Goal: Transaction & Acquisition: Purchase product/service

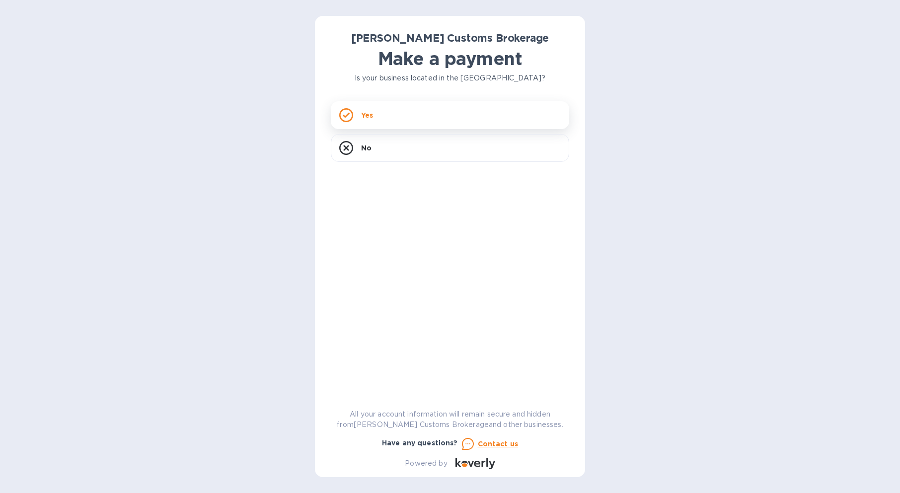
click at [365, 121] on div "Yes" at bounding box center [450, 115] width 238 height 28
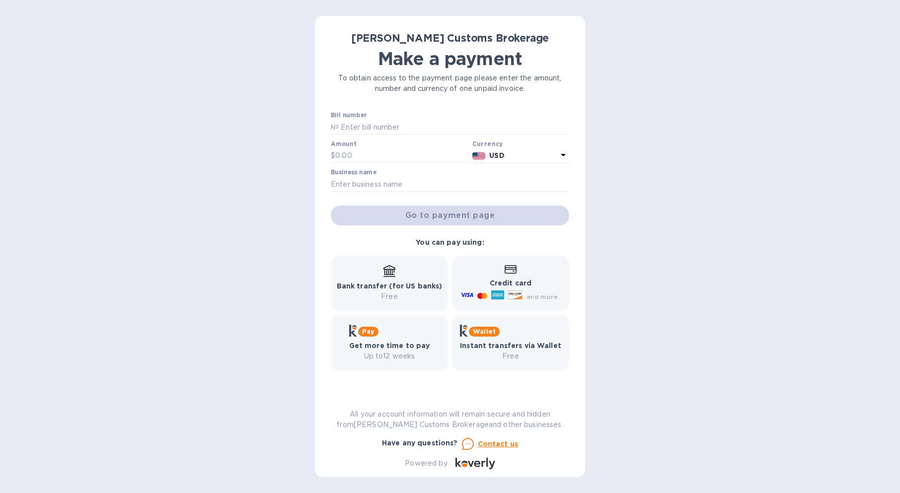
click at [380, 274] on div "Bank transfer (for US banks) Free" at bounding box center [390, 283] width 106 height 37
click at [385, 277] on icon at bounding box center [389, 271] width 12 height 12
click at [388, 298] on p "Free" at bounding box center [390, 296] width 106 height 10
click at [405, 150] on input "text" at bounding box center [401, 155] width 133 height 15
click at [407, 121] on input "text" at bounding box center [454, 127] width 230 height 15
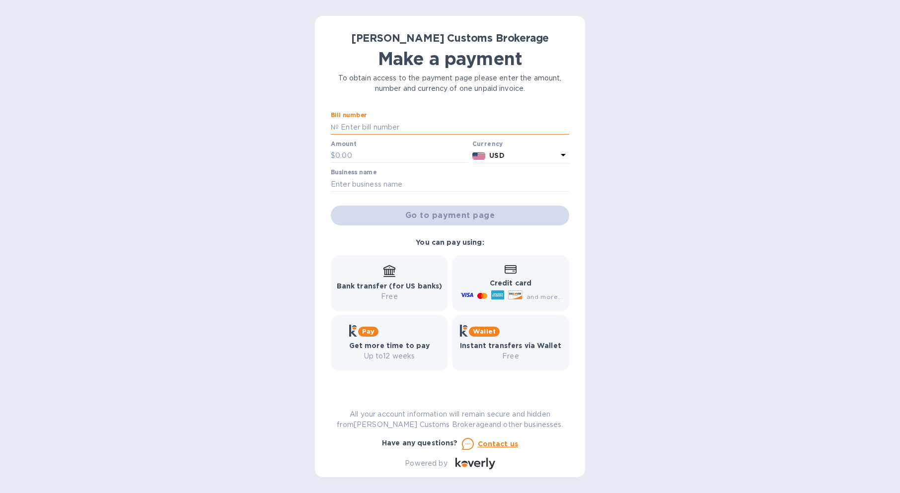
paste input "0000944"
drag, startPoint x: 383, startPoint y: 122, endPoint x: 321, endPoint y: 126, distance: 62.7
click at [321, 126] on div "[PERSON_NAME] Customs Brokerage Make a payment To obtain access to the payment …" at bounding box center [450, 246] width 270 height 461
paste input "text"
type input "0000944"
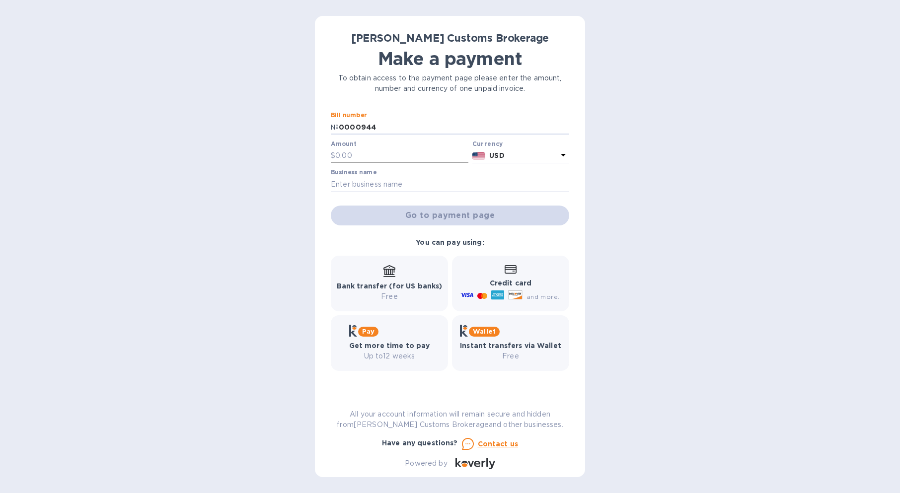
click at [377, 157] on input "text" at bounding box center [401, 155] width 133 height 15
paste input "556.13"
type input "556.13"
type input "s"
paste input "[PERSON_NAME] DESIGN LLC"
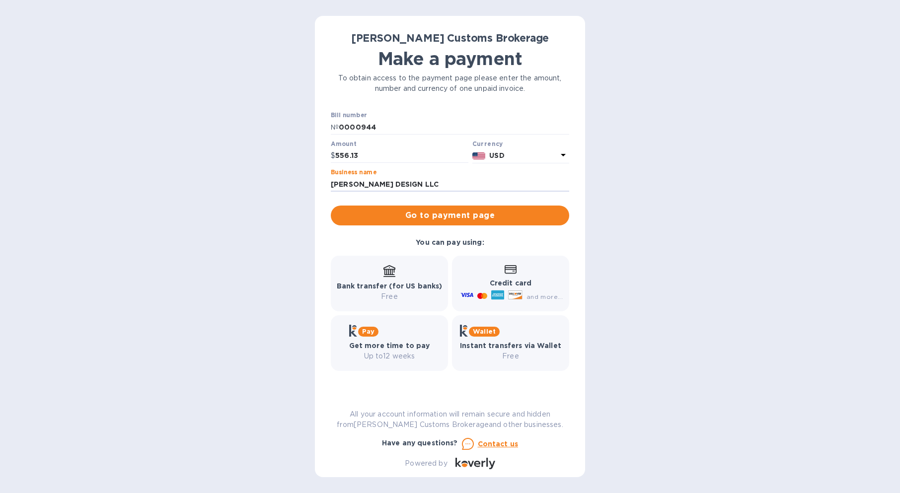
type input "[PERSON_NAME] DESIGN LLC"
click at [450, 212] on span "Go to payment page" at bounding box center [450, 216] width 222 height 12
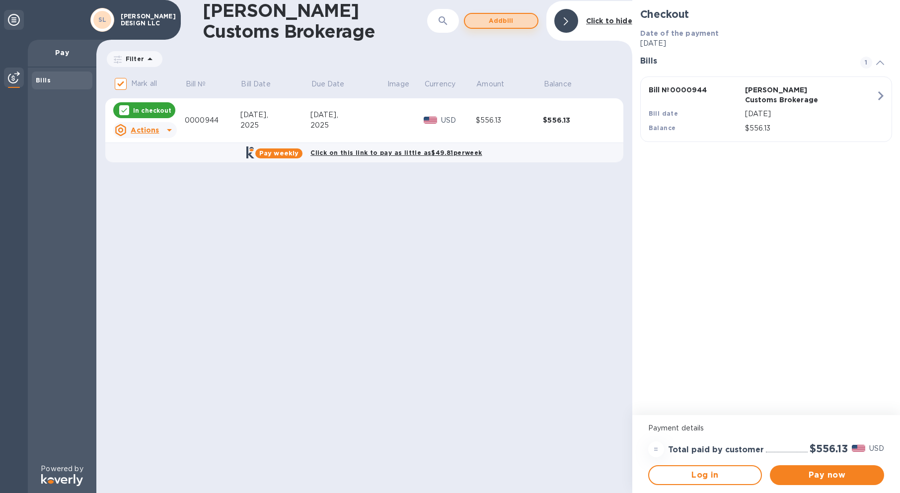
click at [509, 17] on span "Add bill" at bounding box center [501, 21] width 57 height 12
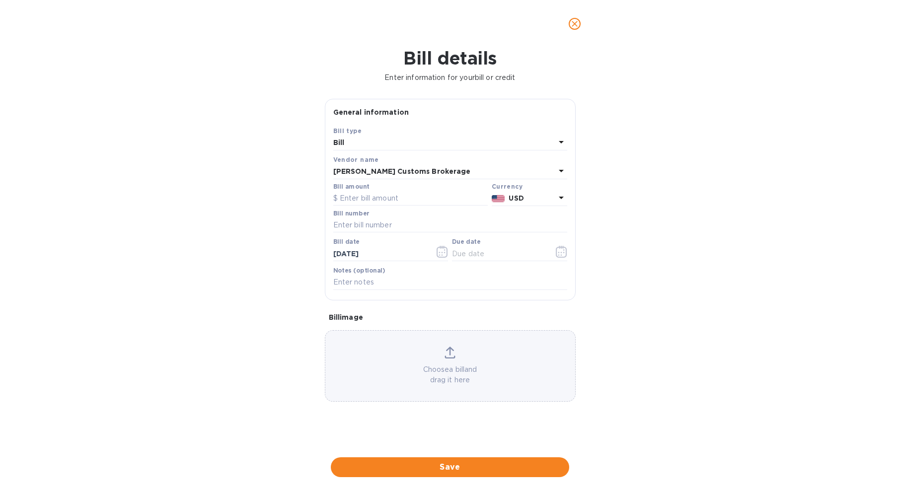
click at [177, 64] on h1 "Bill details" at bounding box center [450, 58] width 884 height 21
click at [339, 140] on b "Bill" at bounding box center [338, 143] width 11 height 8
click at [348, 164] on p "Bill" at bounding box center [446, 166] width 210 height 10
click at [403, 222] on input "text" at bounding box center [450, 225] width 234 height 15
paste input "0000945"
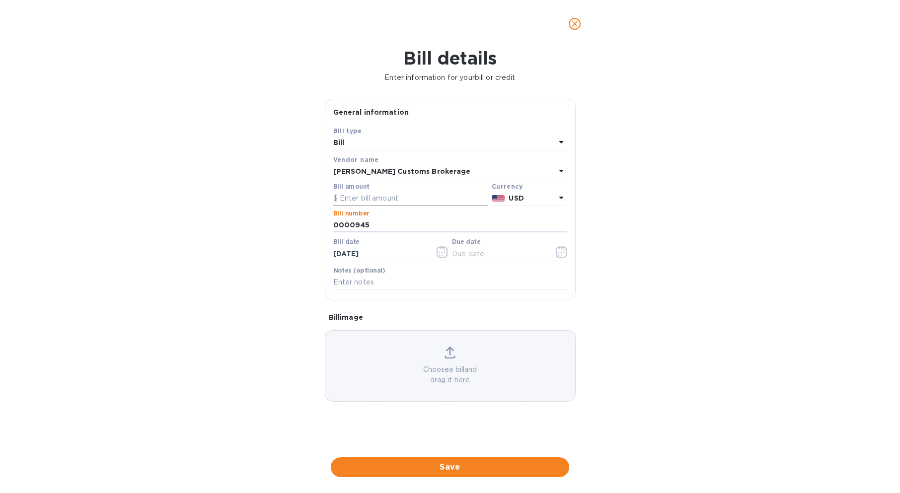
type input "0000945"
click at [400, 196] on input "text" at bounding box center [410, 198] width 154 height 15
paste input "709.30"
type input "709.30"
click at [443, 253] on icon "button" at bounding box center [441, 252] width 11 height 12
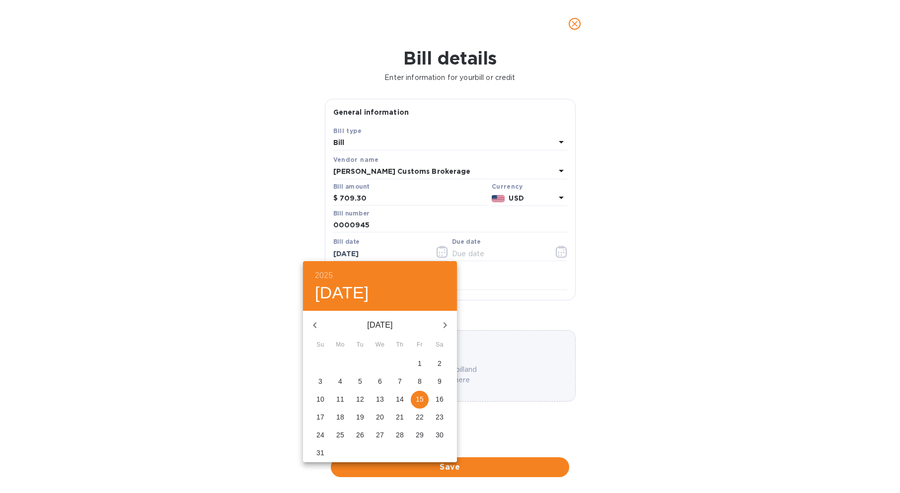
click at [397, 380] on span "7" at bounding box center [400, 381] width 18 height 10
type input "[DATE]"
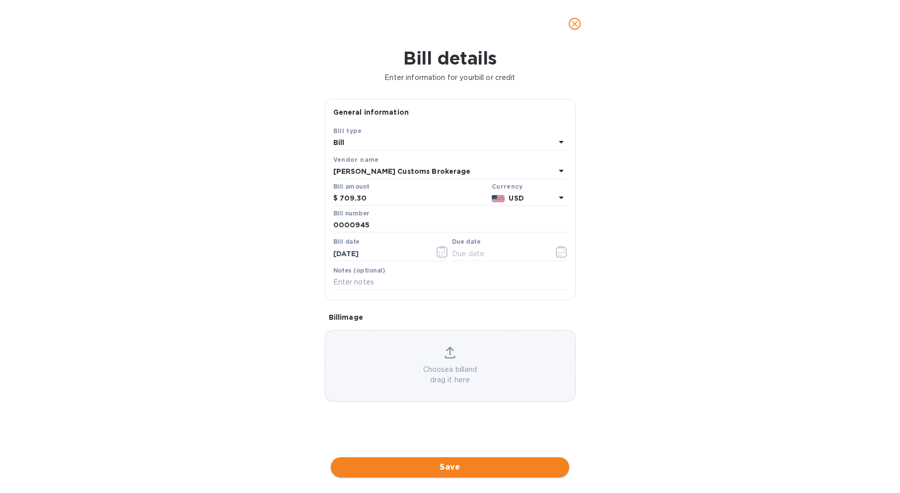
click at [450, 466] on span "Save" at bounding box center [450, 467] width 222 height 12
click at [561, 250] on icon "button" at bounding box center [561, 252] width 11 height 12
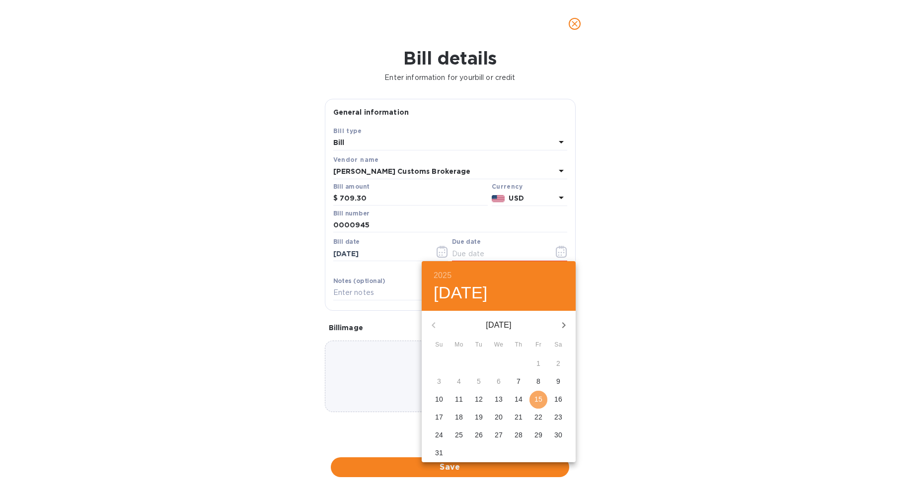
click at [536, 399] on p "15" at bounding box center [538, 399] width 8 height 10
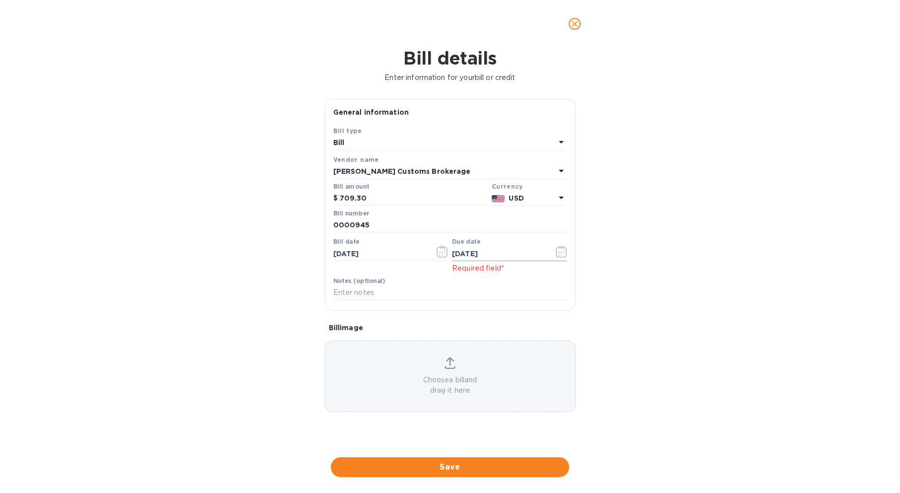
click at [558, 246] on button "button" at bounding box center [561, 252] width 23 height 24
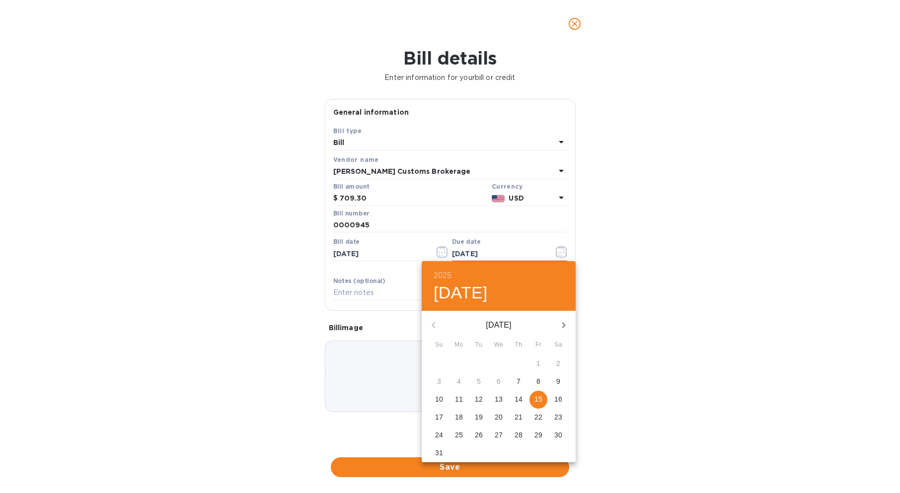
click at [518, 380] on p "7" at bounding box center [518, 381] width 4 height 10
type input "[DATE]"
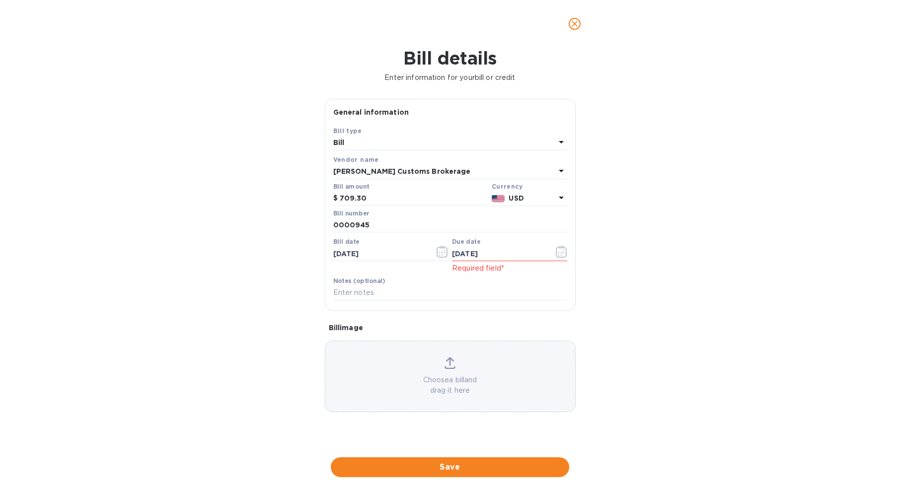
click at [468, 469] on span "Save" at bounding box center [450, 467] width 222 height 12
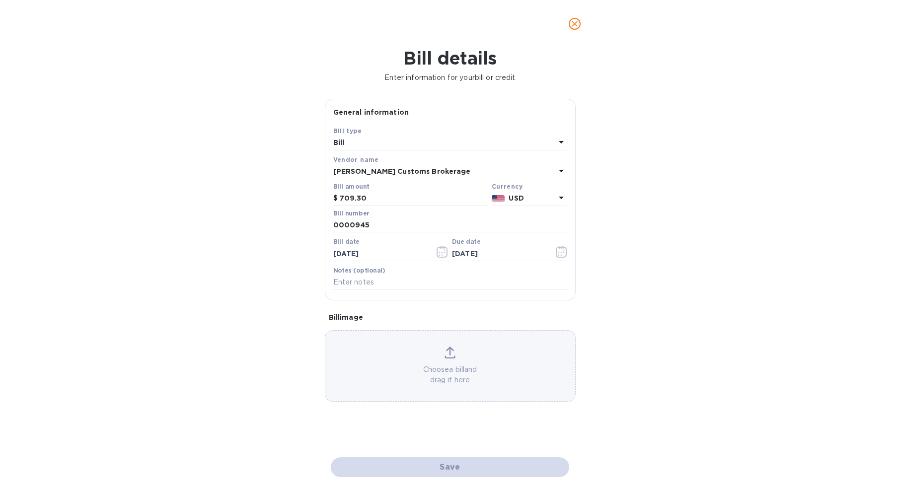
checkbox input "false"
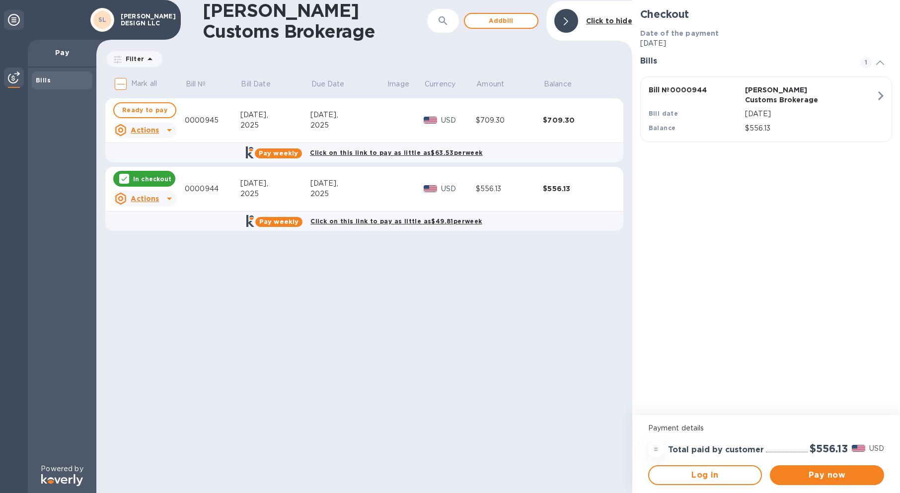
click at [166, 132] on icon at bounding box center [169, 130] width 12 height 12
click at [166, 132] on div at bounding box center [450, 246] width 900 height 493
click at [170, 195] on icon at bounding box center [169, 199] width 12 height 12
click at [163, 242] on b "Open bill" at bounding box center [157, 239] width 33 height 8
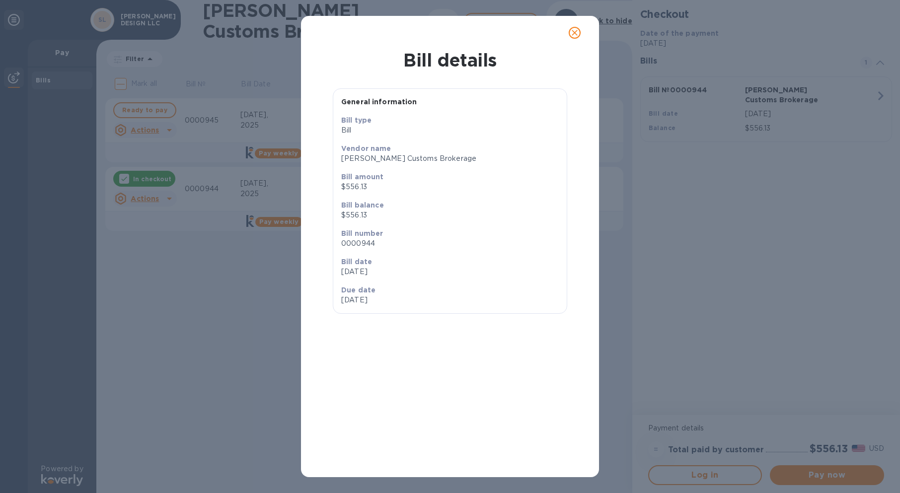
click at [571, 36] on icon "close" at bounding box center [574, 33] width 10 height 10
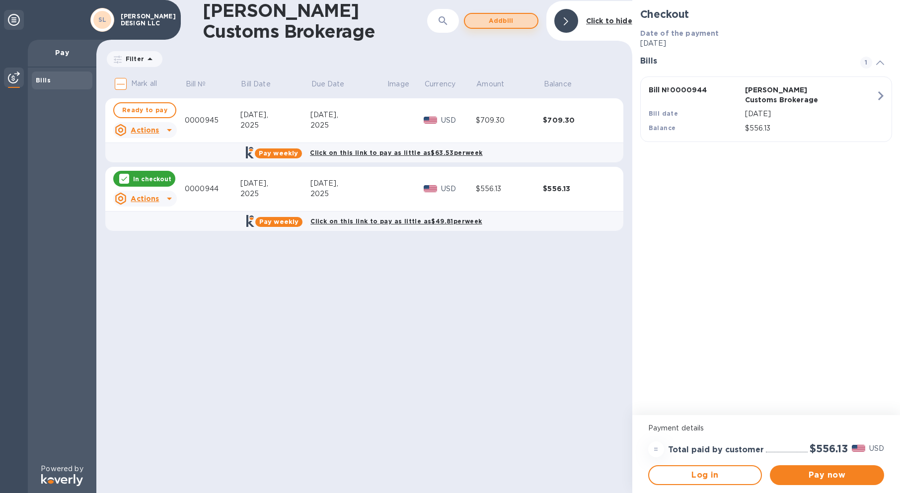
click at [499, 18] on span "Add bill" at bounding box center [501, 21] width 57 height 12
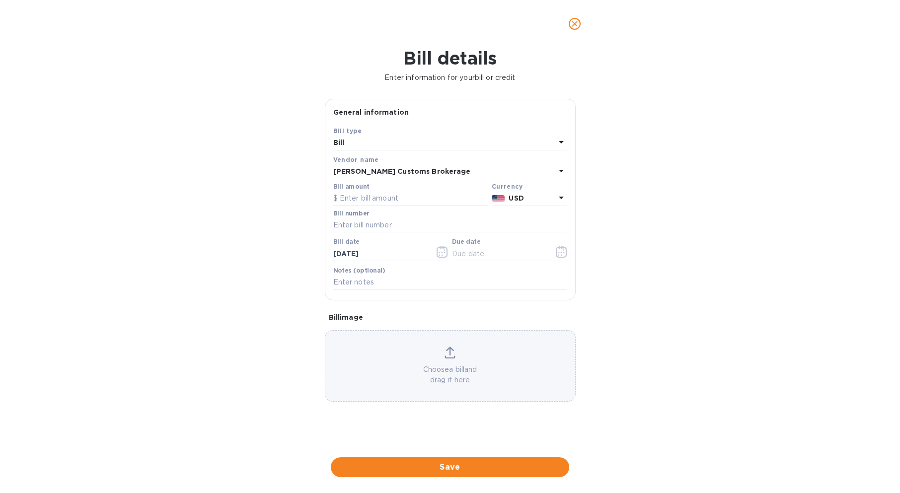
click at [374, 217] on div "Bill number" at bounding box center [450, 221] width 234 height 23
click at [376, 223] on input "text" at bounding box center [450, 225] width 234 height 15
paste input "0000944"
type input "0000944"
click at [389, 199] on input "text" at bounding box center [410, 198] width 154 height 15
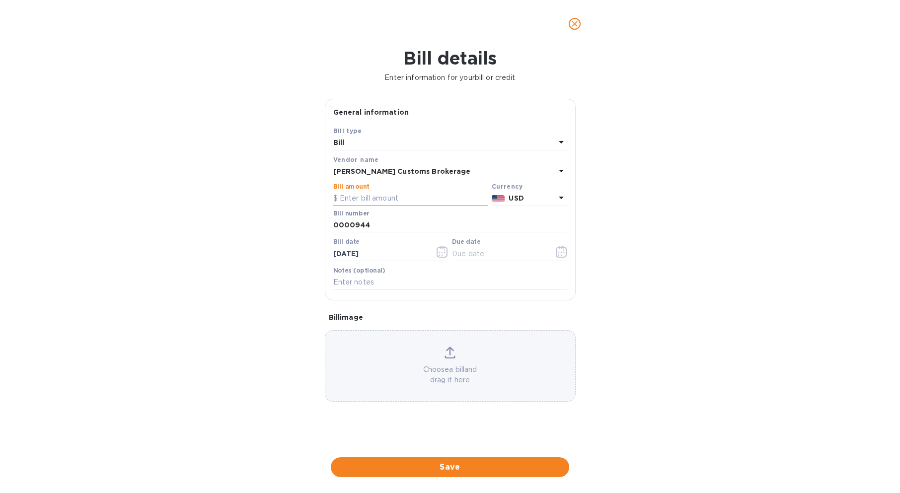
paste input "556.13"
type input "556.13"
click at [442, 252] on icon "button" at bounding box center [441, 252] width 1 height 1
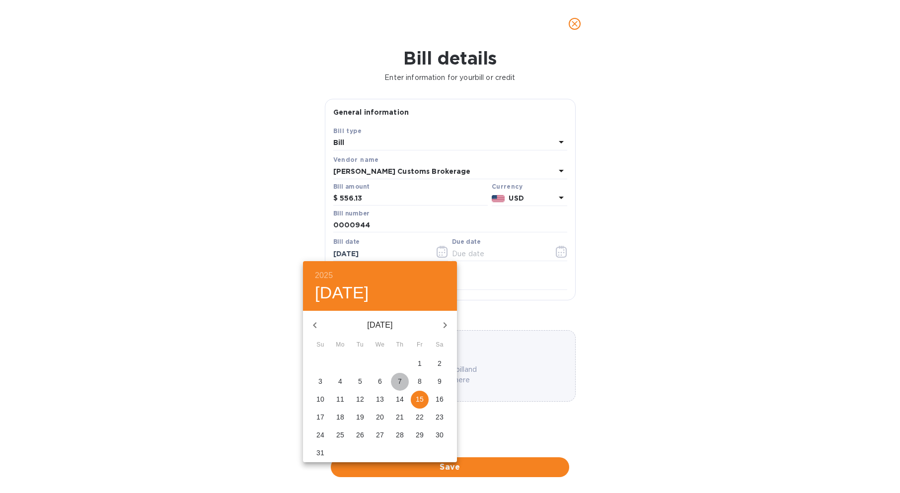
click at [398, 381] on p "7" at bounding box center [400, 381] width 4 height 10
type input "[DATE]"
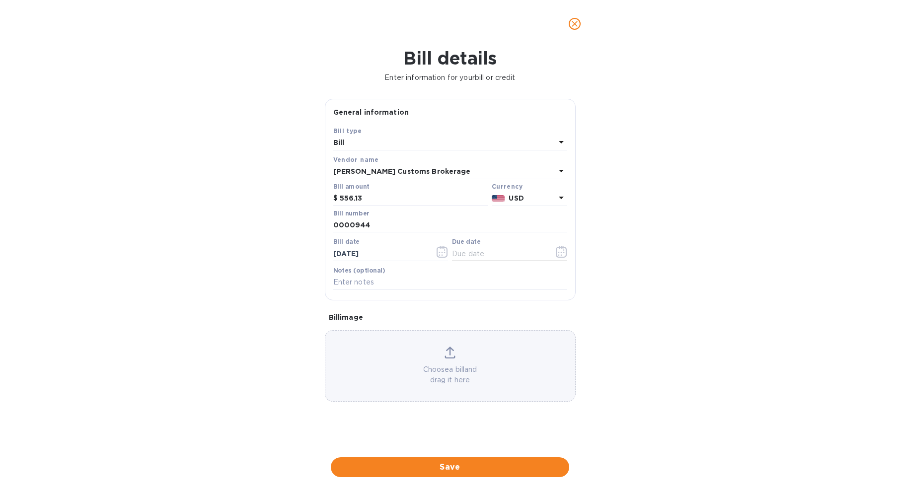
click at [558, 252] on icon "button" at bounding box center [561, 252] width 11 height 12
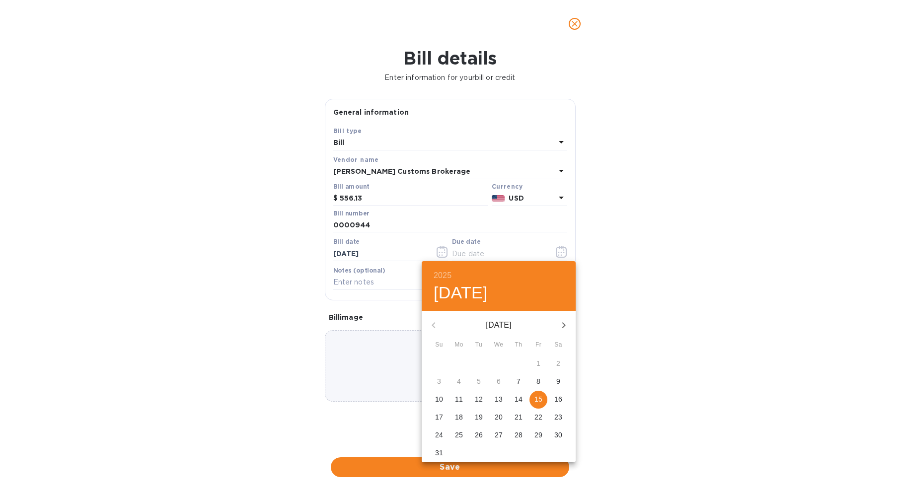
click at [518, 380] on p "7" at bounding box center [518, 381] width 4 height 10
type input "[DATE]"
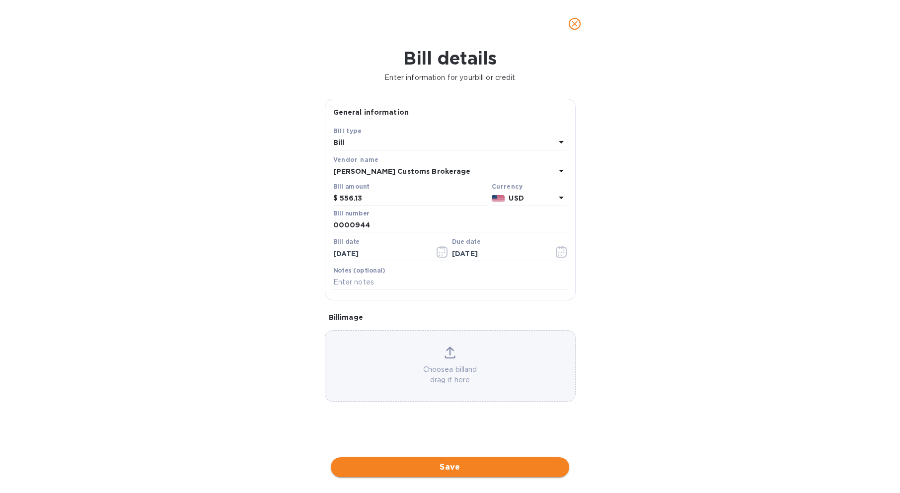
click at [457, 470] on span "Save" at bounding box center [450, 467] width 222 height 12
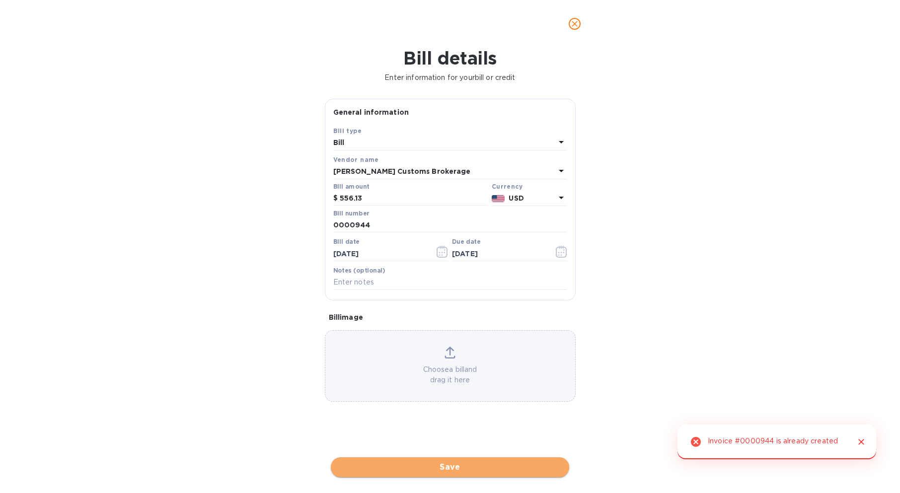
click at [450, 463] on span "Save" at bounding box center [450, 467] width 222 height 12
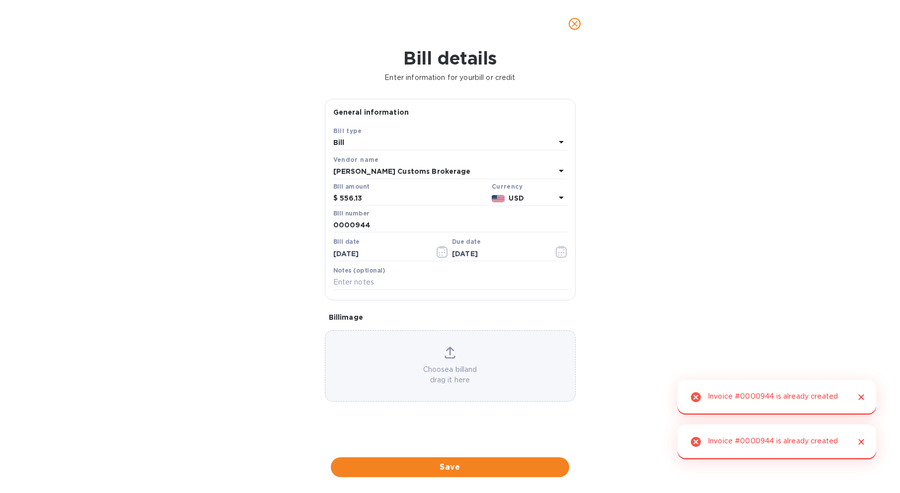
click at [576, 24] on icon "close" at bounding box center [574, 24] width 10 height 10
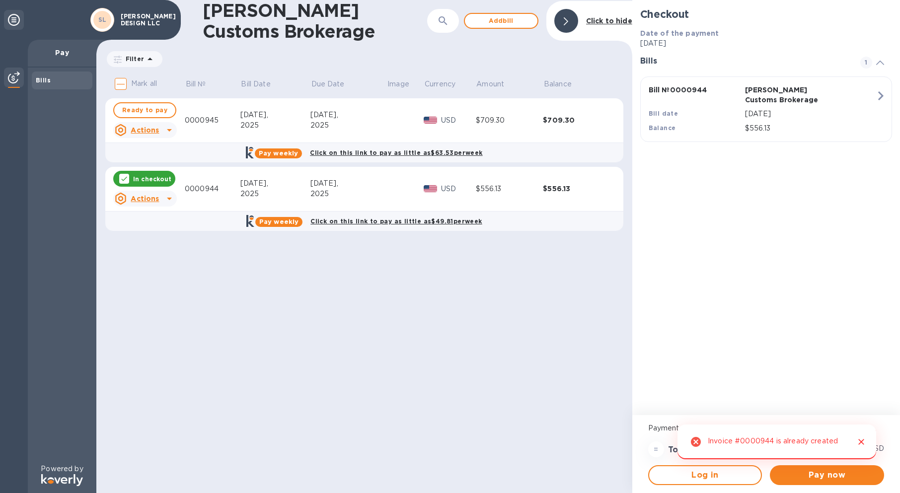
click at [474, 304] on div "[PERSON_NAME] Customs Brokerage ​ Add [PERSON_NAME] to hide Filter Amount Mark …" at bounding box center [364, 246] width 536 height 493
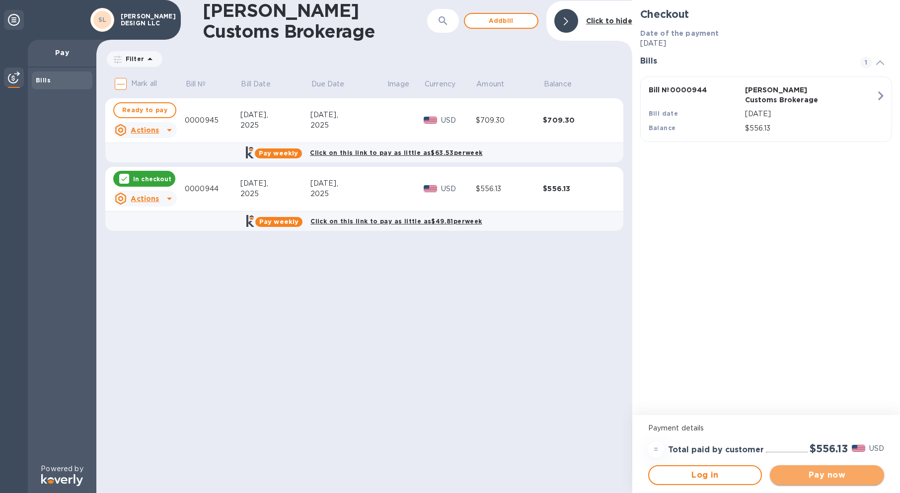
click at [816, 480] on span "Pay now" at bounding box center [826, 475] width 98 height 12
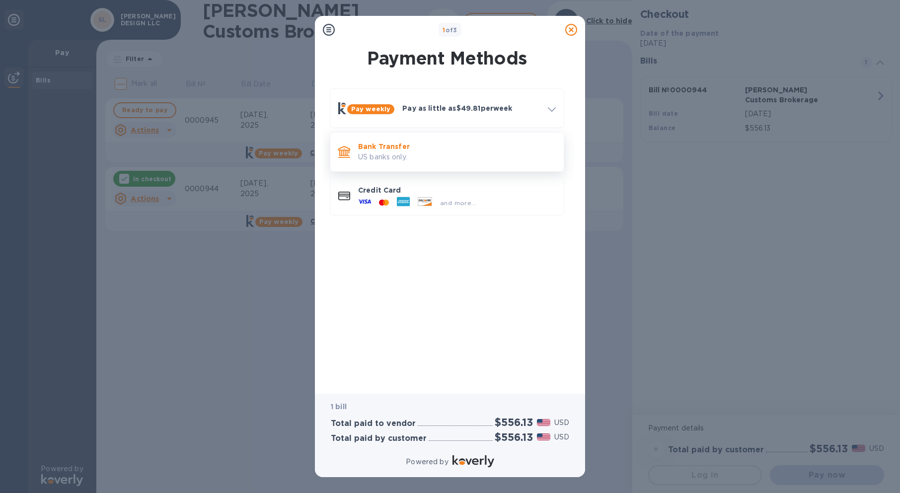
click at [397, 162] on p "US banks only." at bounding box center [457, 157] width 198 height 10
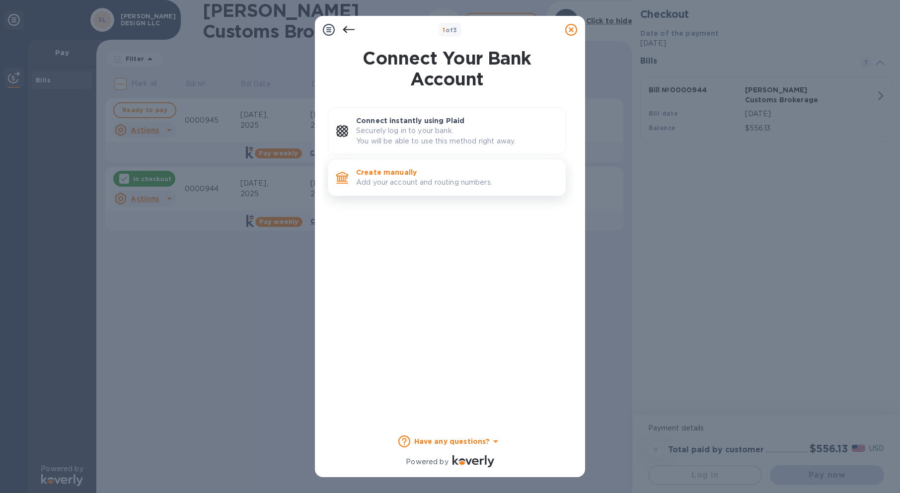
click at [396, 174] on p "Create manually" at bounding box center [457, 172] width 202 height 10
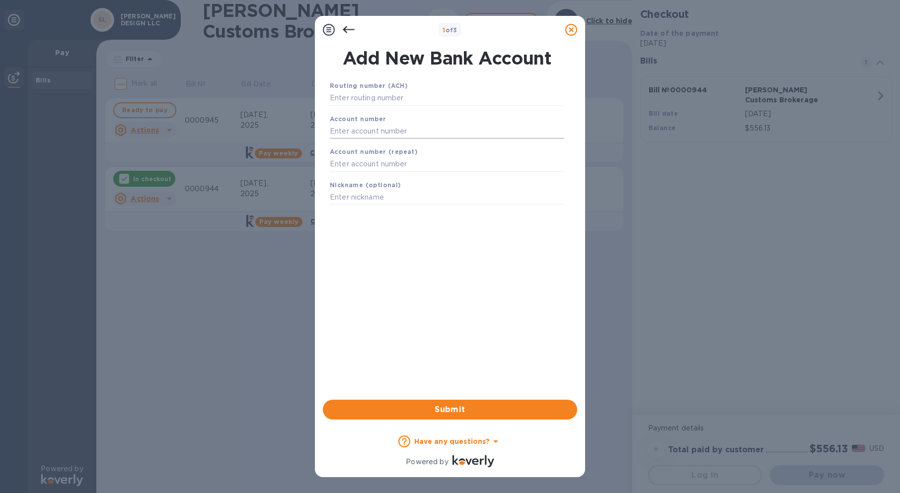
click at [415, 127] on input "text" at bounding box center [447, 131] width 234 height 15
click at [414, 103] on input "text" at bounding box center [447, 98] width 234 height 15
paste input "064008637"
type input "064008637"
click at [422, 163] on div "Account number (repeat)" at bounding box center [447, 171] width 242 height 33
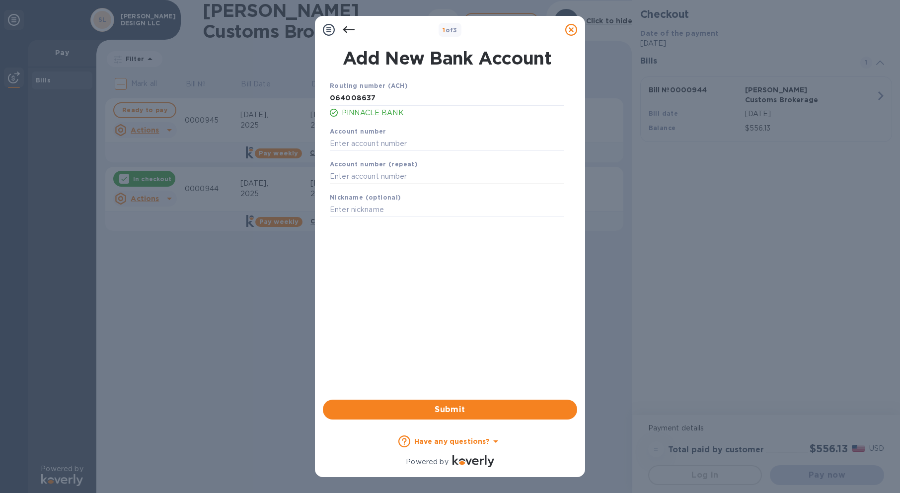
click at [425, 177] on input "text" at bounding box center [447, 176] width 234 height 15
paste input "800109560268"
type input "800109560268"
click at [451, 408] on span "Submit" at bounding box center [450, 410] width 238 height 12
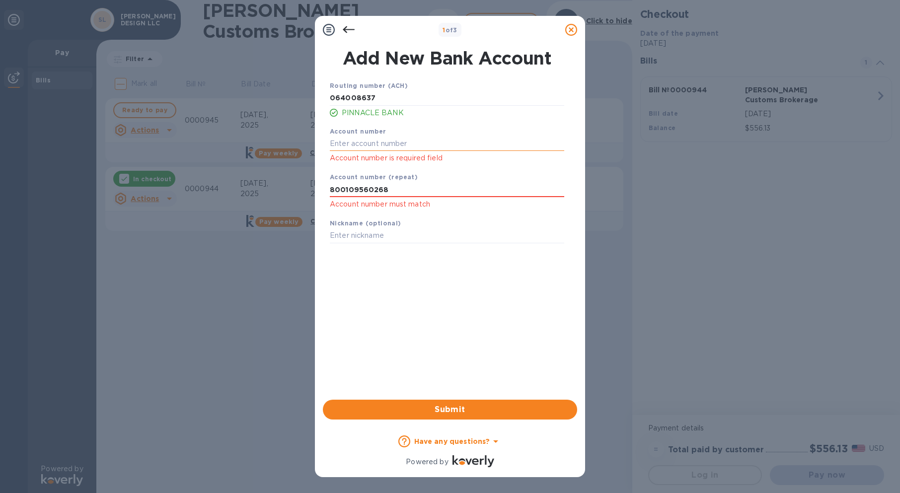
click at [399, 146] on input "text" at bounding box center [447, 143] width 234 height 15
paste input "800109560268"
type input "800109560268"
click at [443, 406] on span "Submit" at bounding box center [450, 410] width 238 height 12
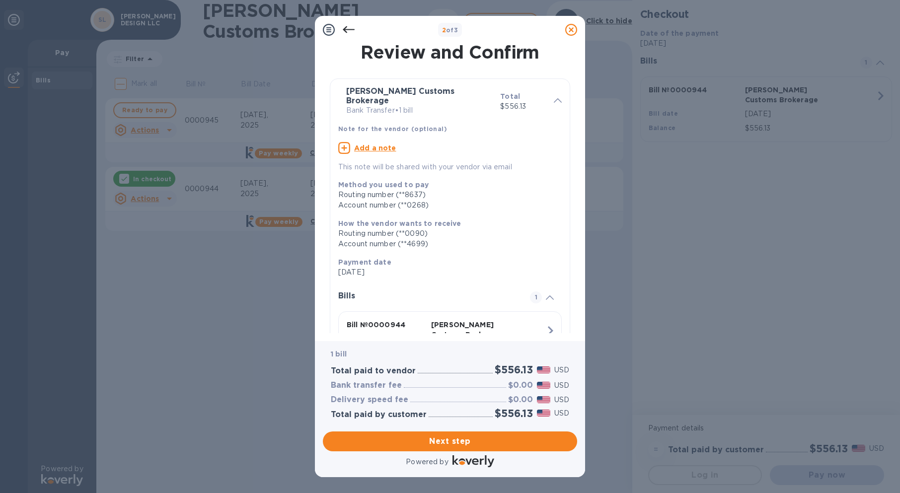
scroll to position [61, 0]
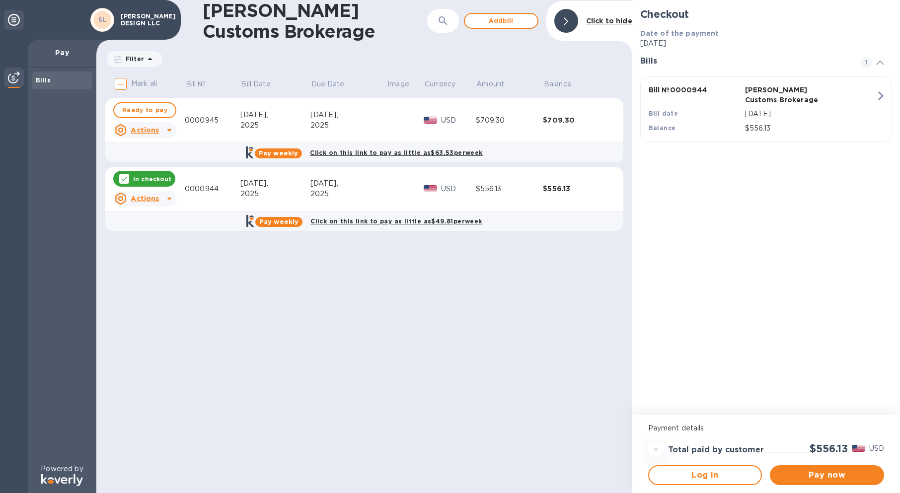
click at [524, 330] on div "[PERSON_NAME] Customs Brokerage ​ Add [PERSON_NAME] to hide Filter Amount Mark …" at bounding box center [364, 246] width 536 height 493
click at [387, 194] on td at bounding box center [404, 189] width 37 height 45
click at [151, 178] on p "In checkout" at bounding box center [152, 179] width 38 height 8
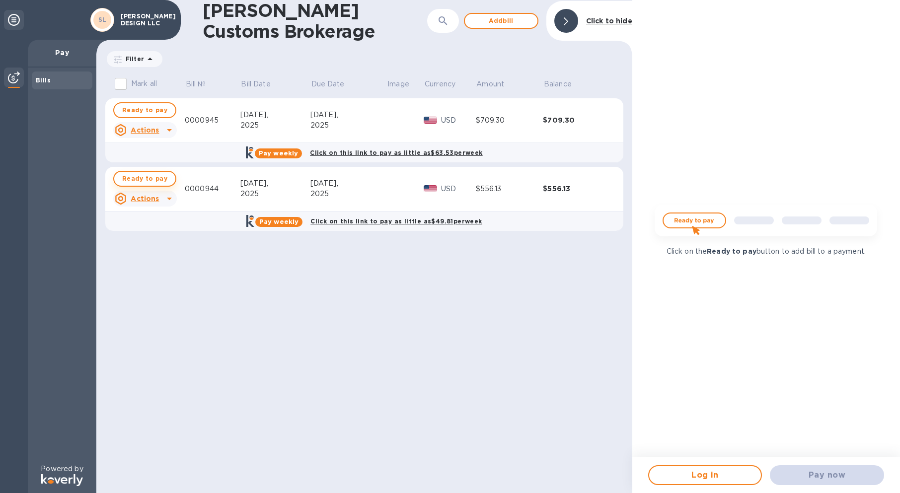
click at [155, 179] on span "Ready to pay" at bounding box center [144, 179] width 45 height 12
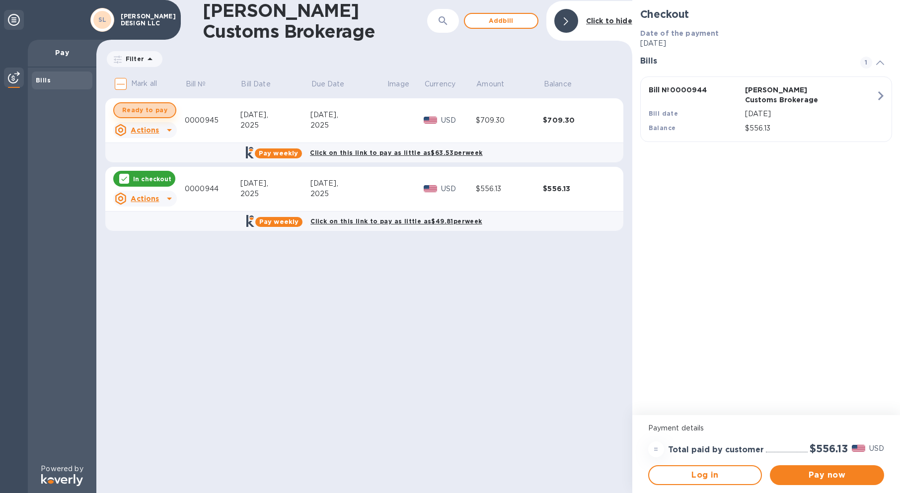
click at [149, 106] on span "Ready to pay" at bounding box center [144, 110] width 45 height 12
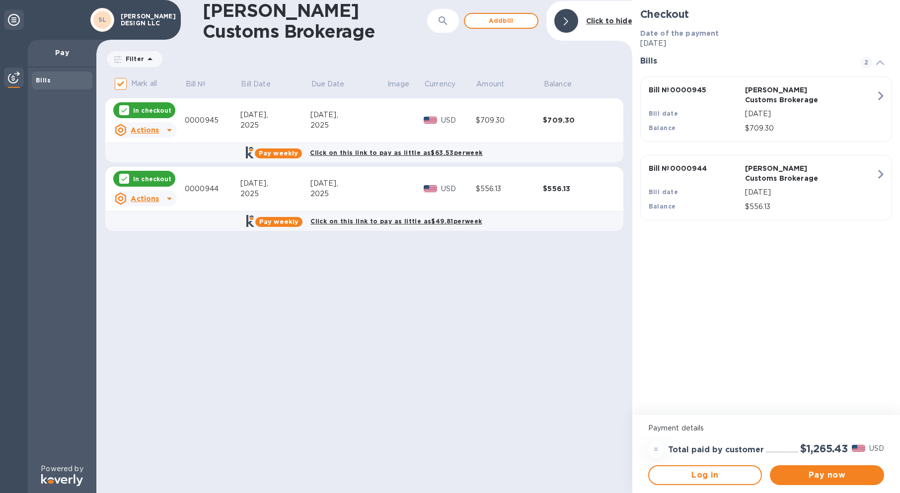
click at [154, 178] on p "In checkout" at bounding box center [152, 179] width 38 height 8
checkbox input "false"
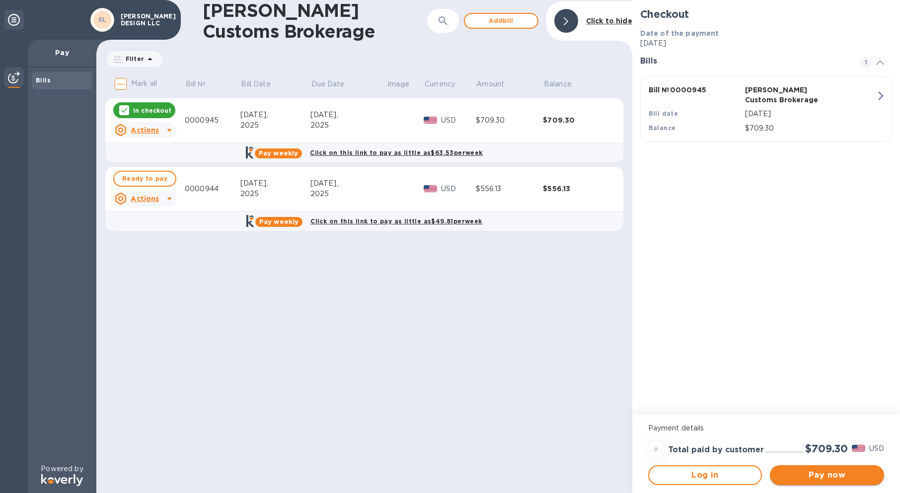
click at [836, 473] on span "Pay now" at bounding box center [826, 475] width 98 height 12
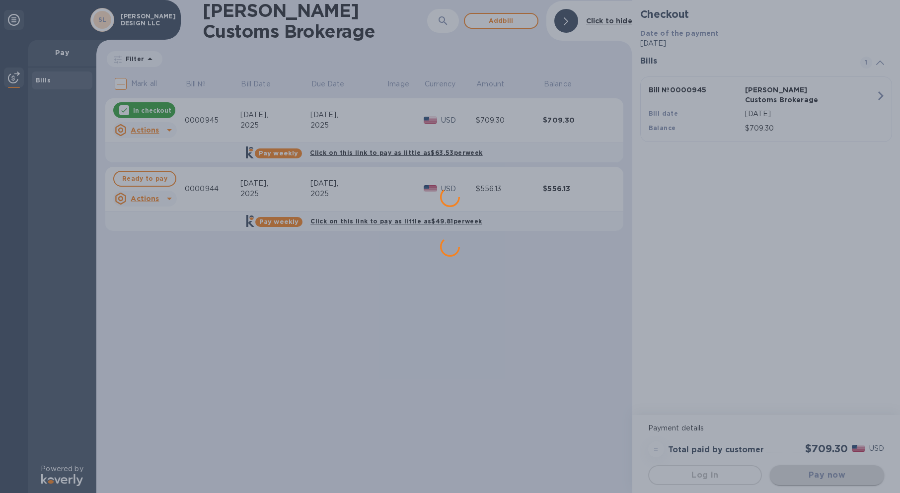
scroll to position [0, 0]
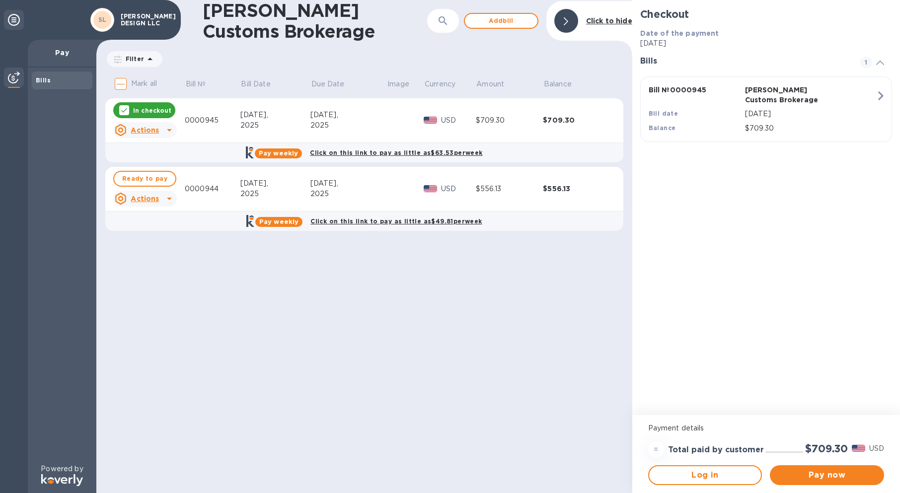
click at [130, 108] on div "In checkout" at bounding box center [144, 110] width 62 height 16
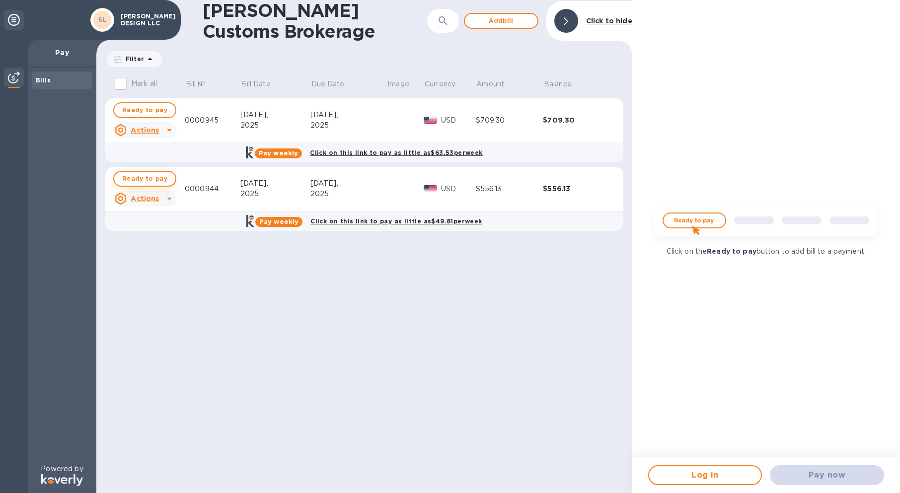
click at [135, 176] on span "Ready to pay" at bounding box center [144, 179] width 45 height 12
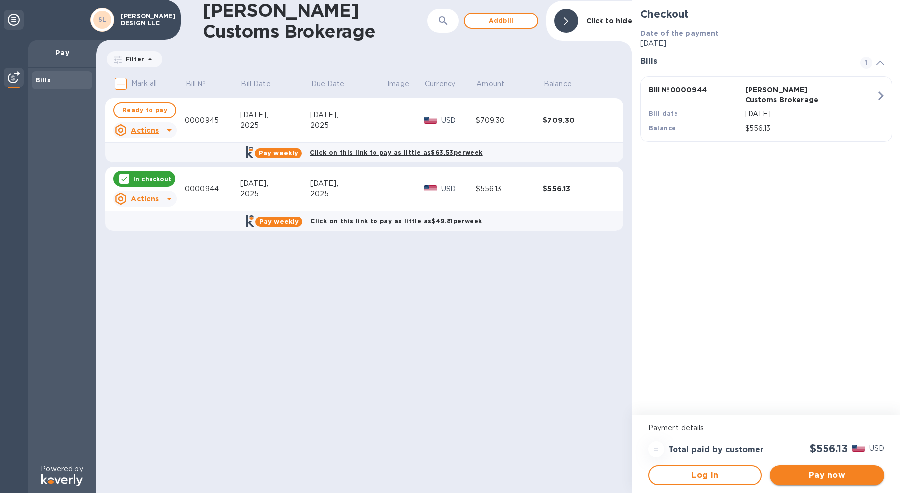
click at [829, 473] on span "Pay now" at bounding box center [826, 475] width 98 height 12
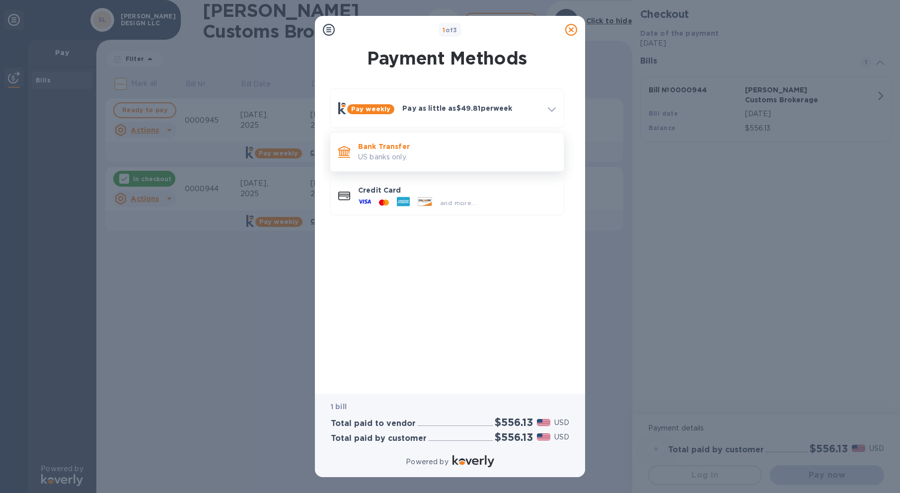
click at [370, 159] on p "US banks only." at bounding box center [457, 157] width 198 height 10
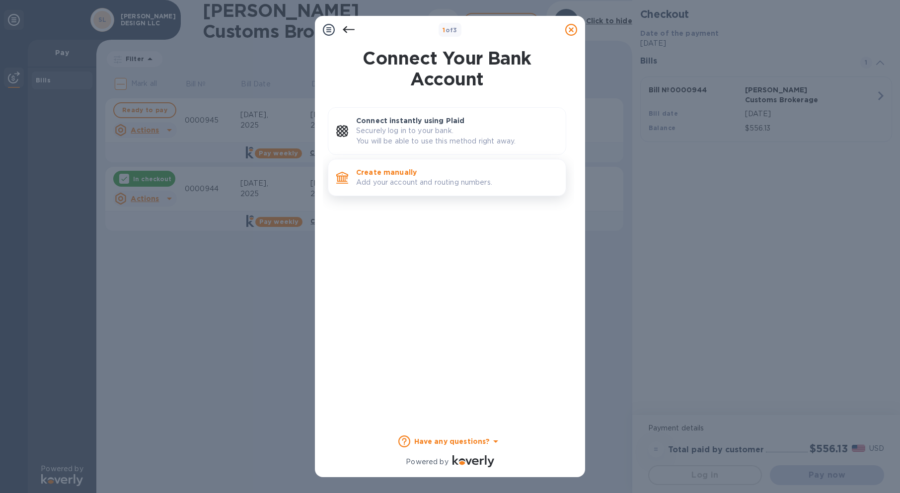
click at [376, 167] on p "Create manually" at bounding box center [457, 172] width 202 height 10
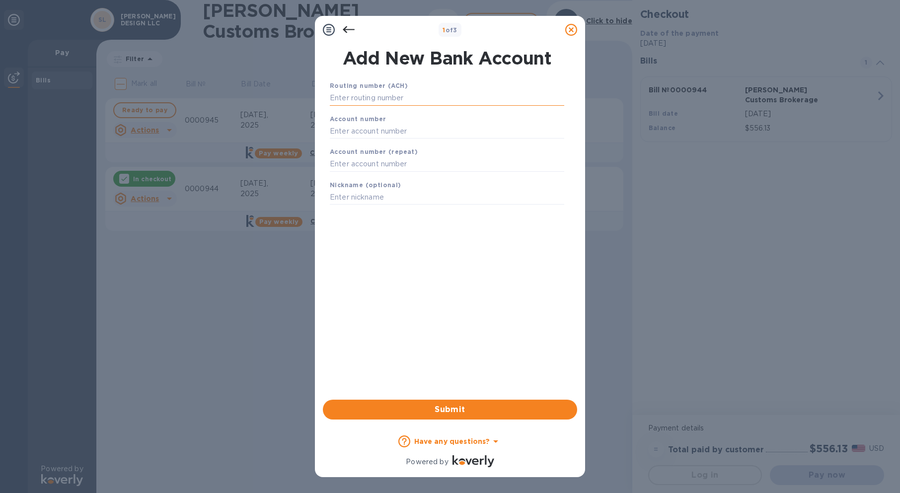
click at [347, 100] on input "text" at bounding box center [447, 98] width 234 height 15
paste input "064008637"
type input "064008637"
click at [371, 145] on input "text" at bounding box center [447, 143] width 234 height 15
paste input "800109560268"
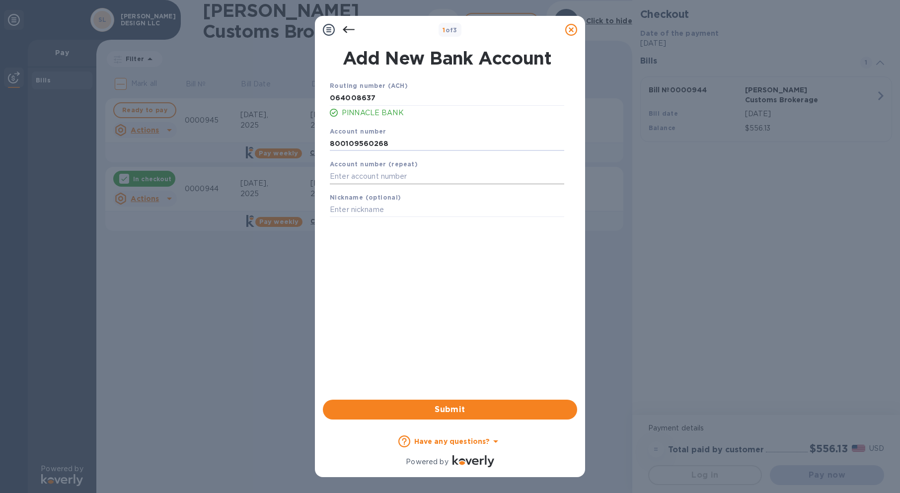
type input "800109560268"
click at [374, 181] on input "text" at bounding box center [447, 176] width 234 height 15
paste input "800109560268"
type input "800109560268"
click at [438, 406] on span "Submit" at bounding box center [450, 410] width 238 height 12
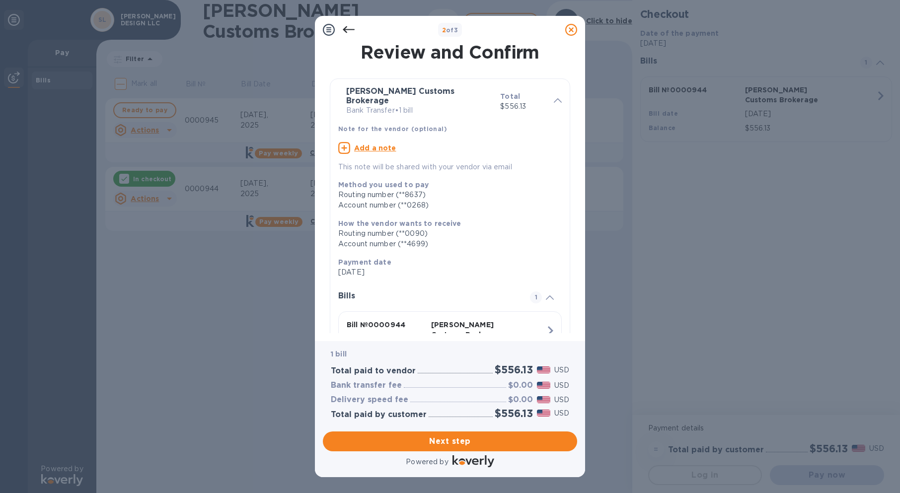
click at [593, 279] on div "2 of 3 Review and Confirm [PERSON_NAME] Customs Brokerage Bank Transfer • 1 bil…" at bounding box center [450, 246] width 900 height 493
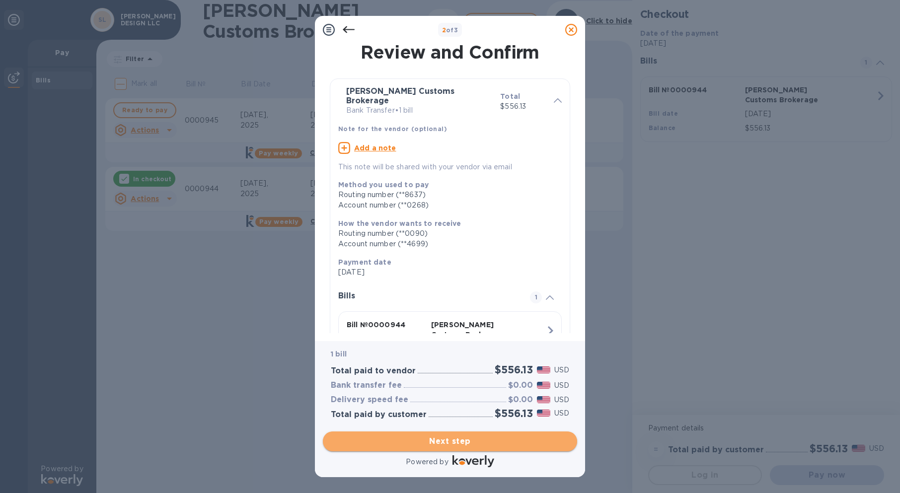
click at [461, 439] on span "Next step" at bounding box center [450, 441] width 238 height 12
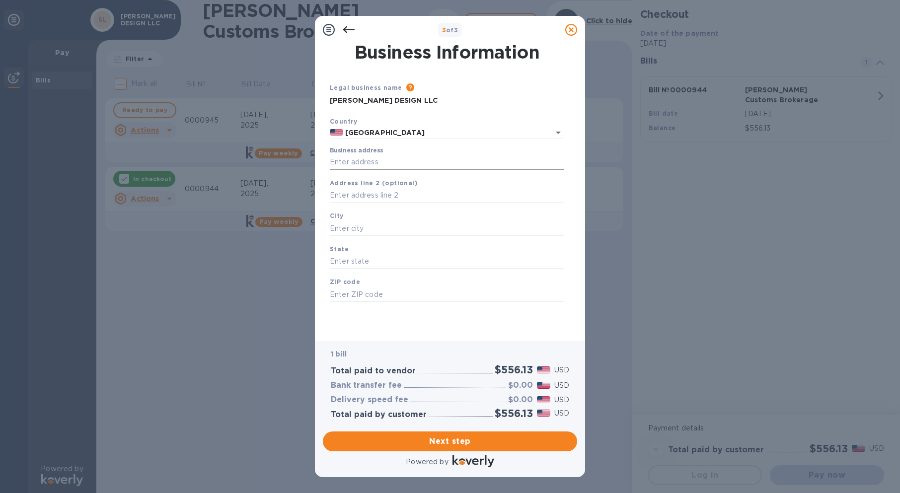
click at [408, 159] on input "Business address" at bounding box center [447, 162] width 234 height 15
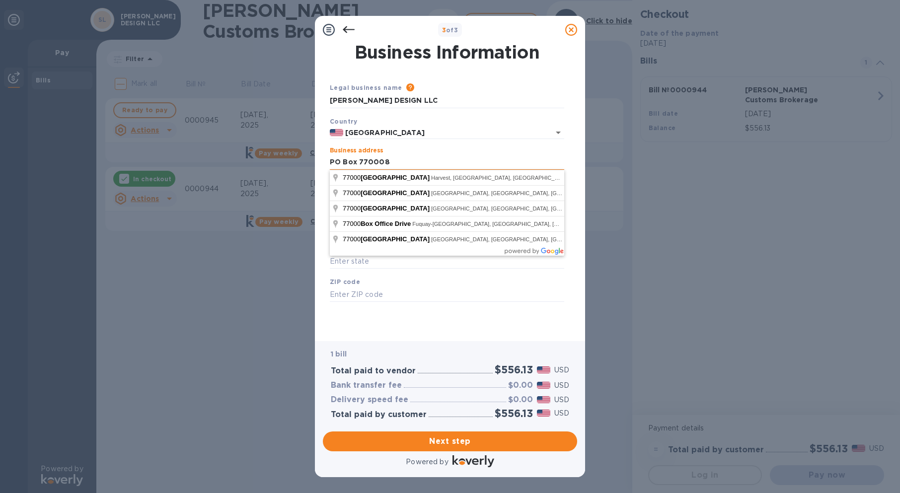
type input "PO Box 770008"
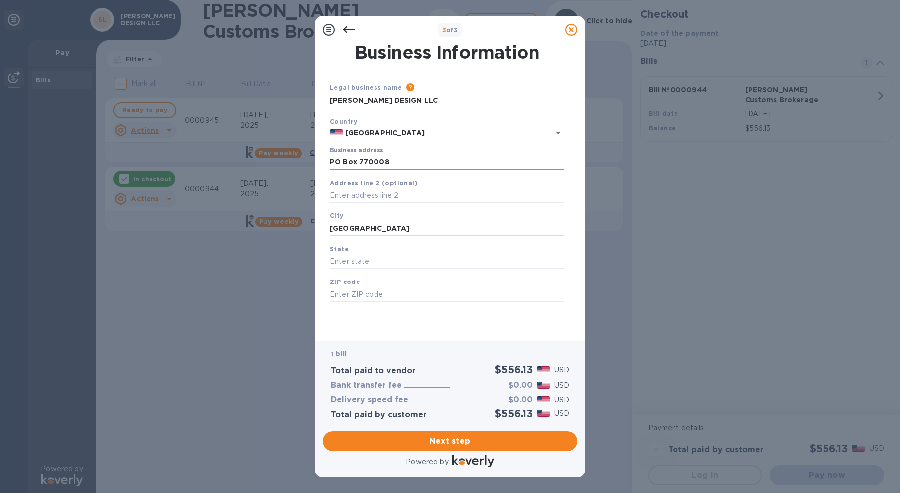
type input "[GEOGRAPHIC_DATA]"
type input "TN"
type input "38177"
click at [438, 438] on span "Next step" at bounding box center [450, 441] width 238 height 12
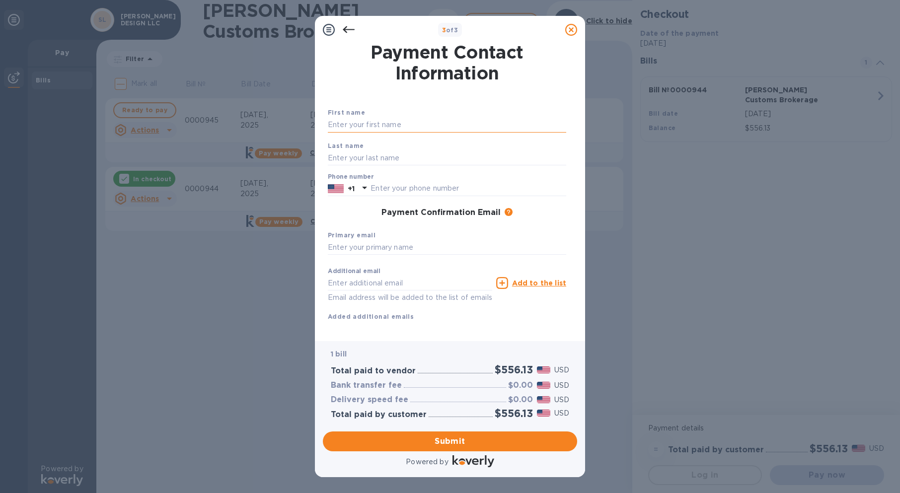
click at [387, 118] on input "text" at bounding box center [447, 125] width 238 height 15
type input "[PERSON_NAME]"
type input "Cone"
type input "9014879826"
type input "[PERSON_NAME][EMAIL_ADDRESS][DOMAIN_NAME]"
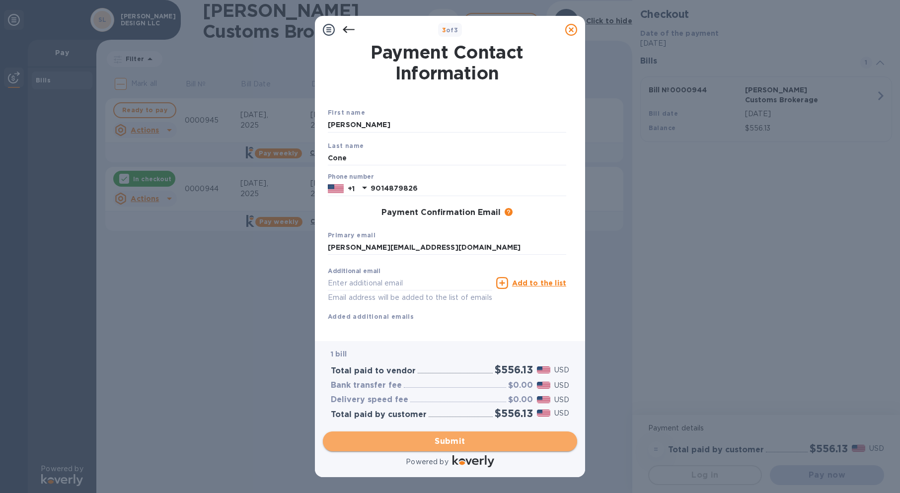
click at [449, 441] on span "Submit" at bounding box center [450, 441] width 238 height 12
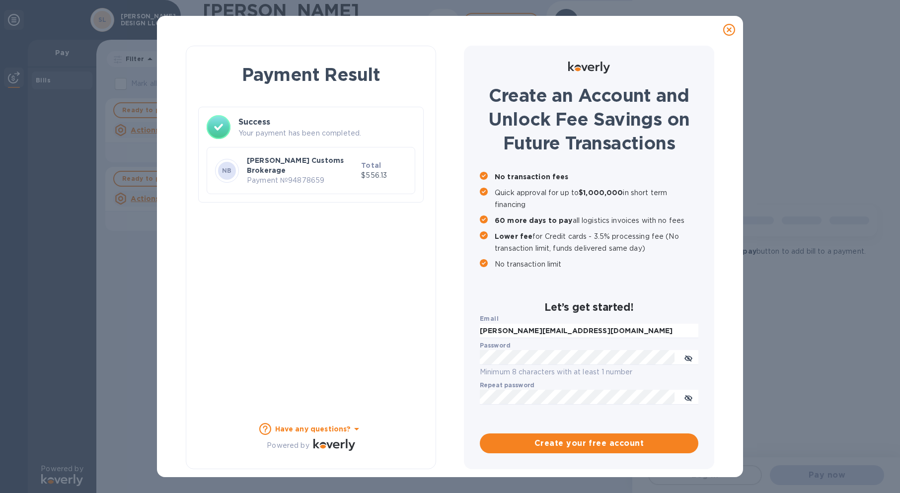
checkbox input "true"
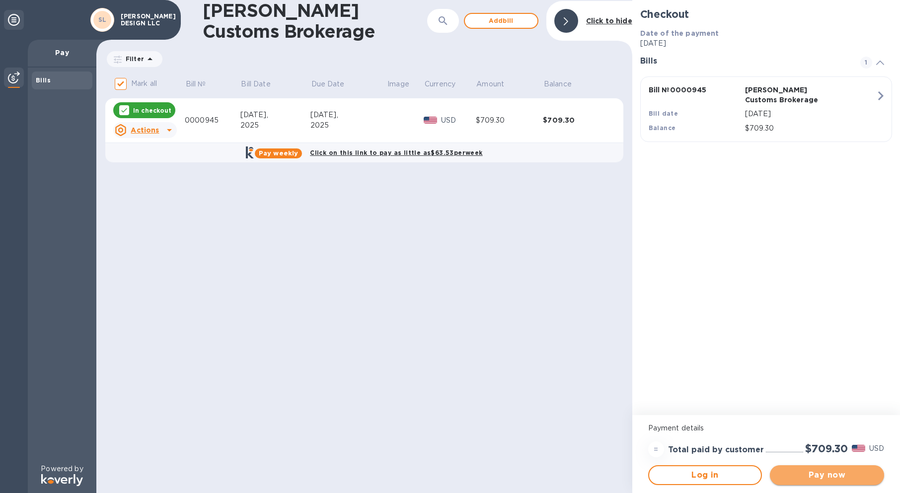
click at [819, 480] on span "Pay now" at bounding box center [826, 475] width 98 height 12
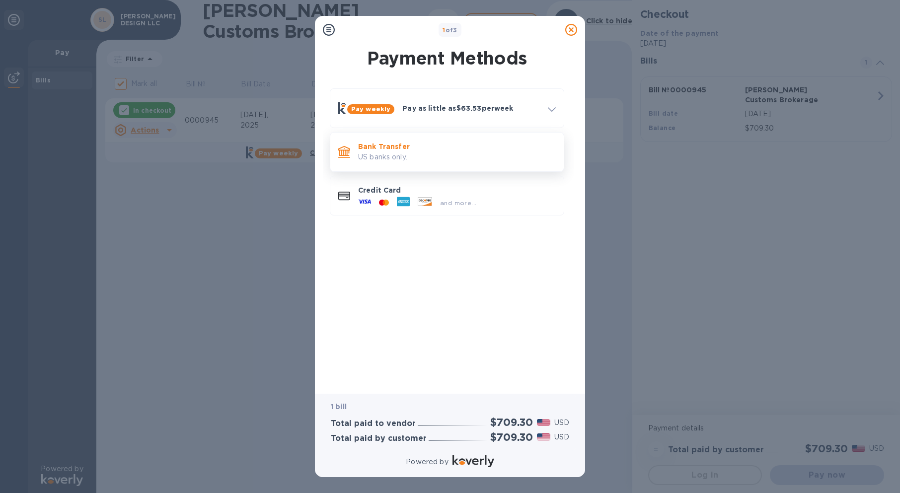
click at [402, 163] on div "Bank Transfer US banks only." at bounding box center [457, 152] width 206 height 28
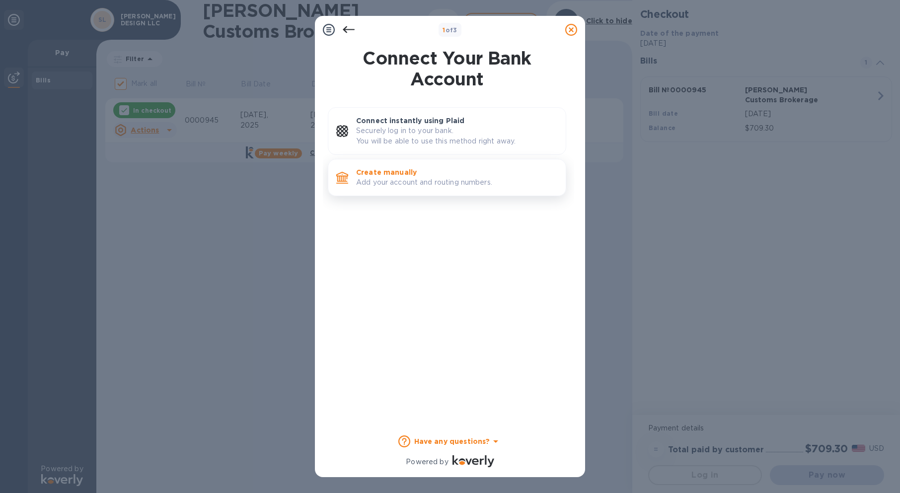
click at [389, 171] on p "Create manually" at bounding box center [457, 172] width 202 height 10
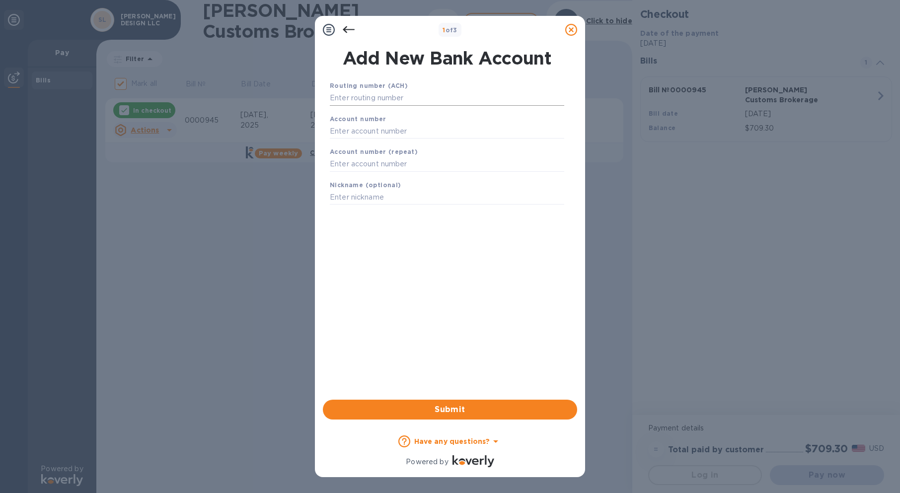
click at [392, 97] on input "text" at bounding box center [447, 98] width 234 height 15
paste input "064008637"
type input "064008637"
click at [358, 144] on input "text" at bounding box center [447, 143] width 234 height 15
paste input "800109560268"
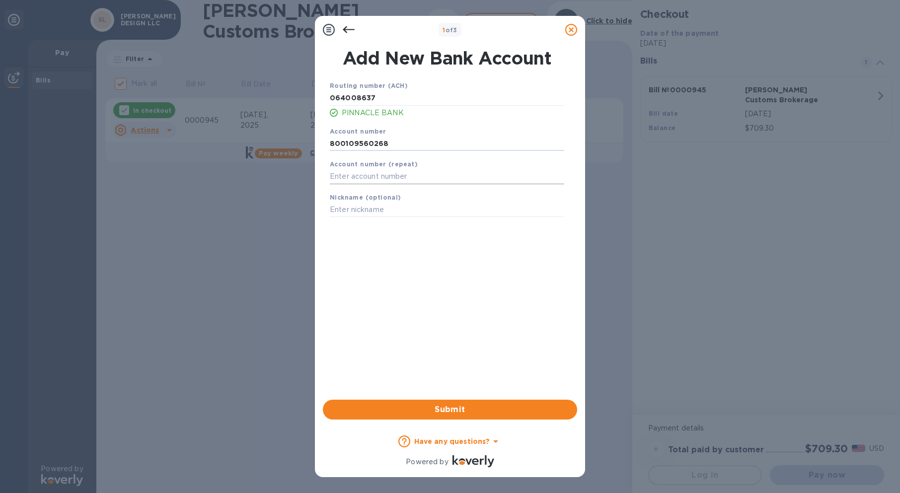
type input "800109560268"
click at [365, 179] on input "text" at bounding box center [447, 176] width 234 height 15
paste input "800109560268"
type input "800109560268"
click at [439, 411] on span "Submit" at bounding box center [450, 410] width 238 height 12
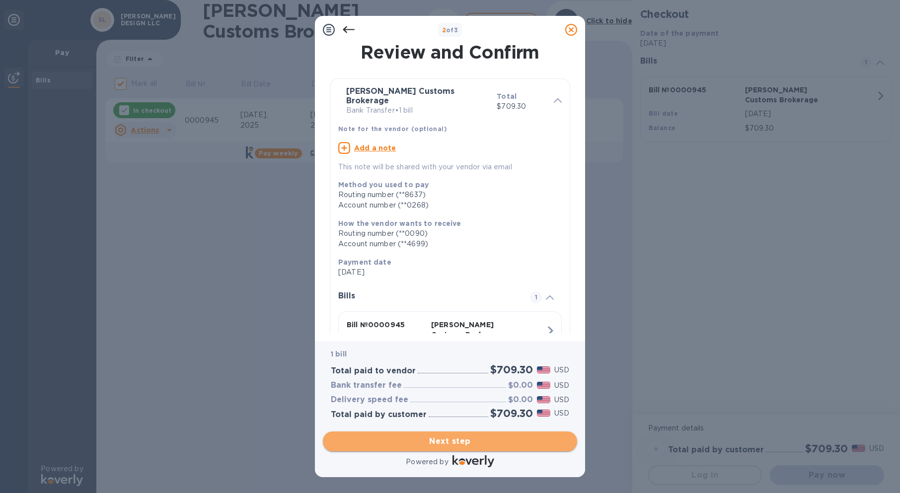
click at [440, 434] on button "Next step" at bounding box center [450, 441] width 254 height 20
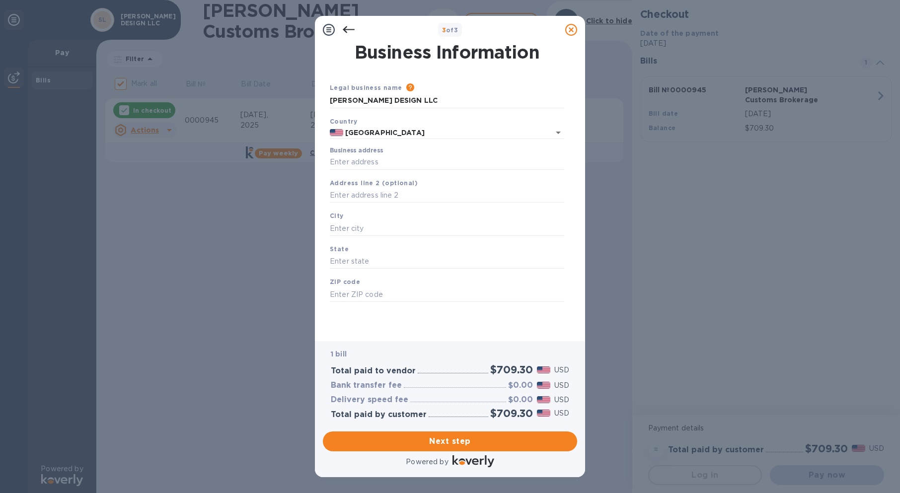
click at [381, 171] on div "Business address" at bounding box center [447, 158] width 242 height 31
click at [383, 162] on input "Business address" at bounding box center [447, 162] width 234 height 15
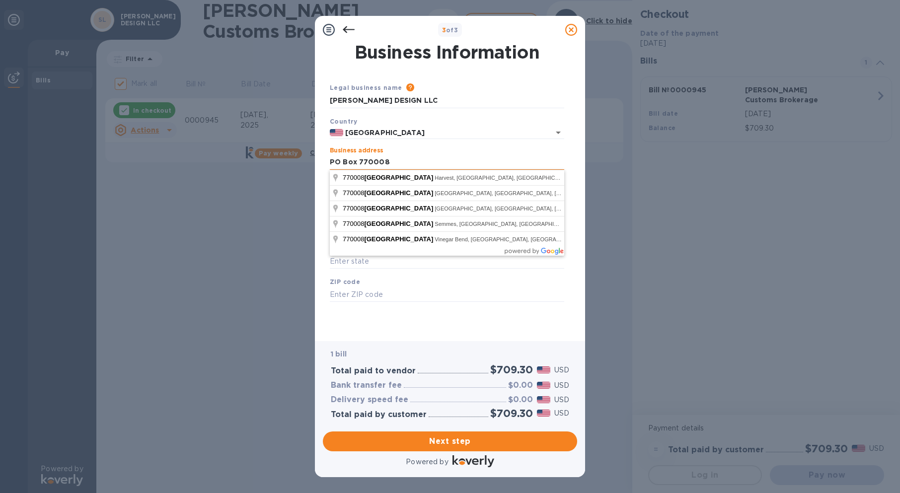
type input "PO Box 770008"
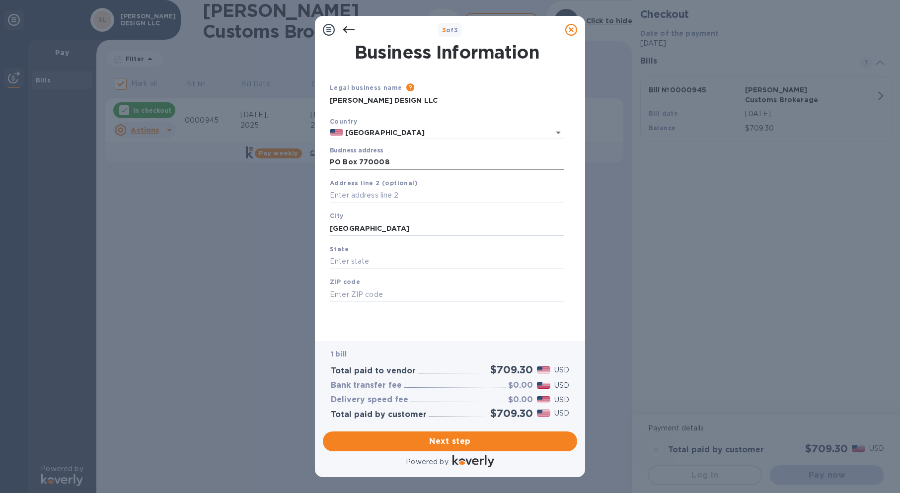
type input "[GEOGRAPHIC_DATA]"
type input "T"
type input "[US_STATE]"
type input "38177"
click at [447, 438] on span "Next step" at bounding box center [450, 441] width 238 height 12
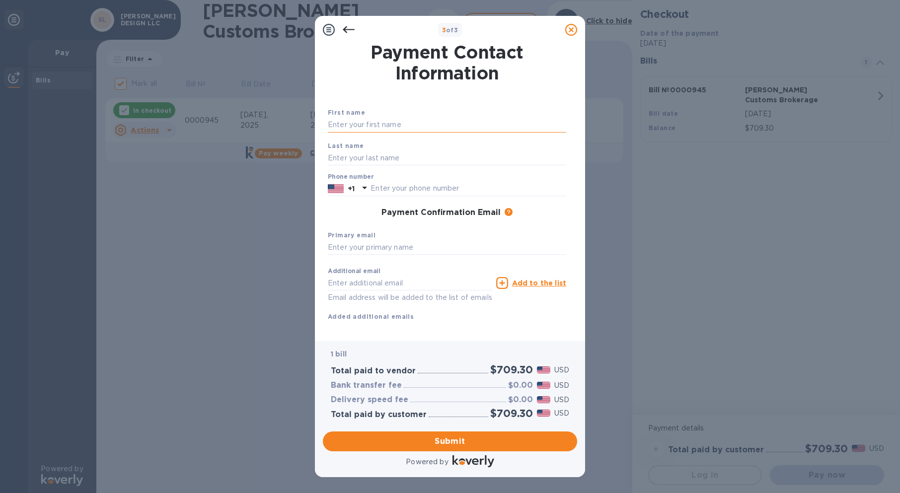
click at [425, 124] on input "text" at bounding box center [447, 125] width 238 height 15
type input "[PERSON_NAME]"
type input "Cone"
type input "9014879826"
click at [406, 246] on input "text" at bounding box center [447, 247] width 238 height 15
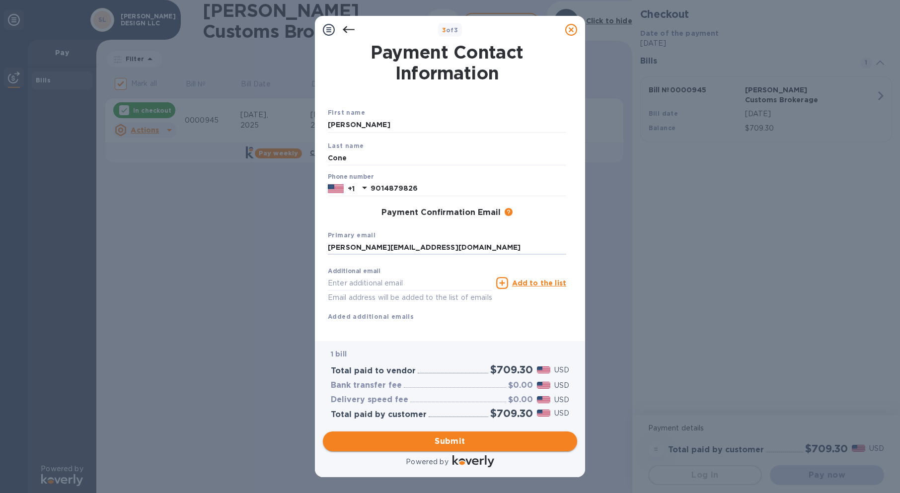
type input "[PERSON_NAME][EMAIL_ADDRESS][DOMAIN_NAME]"
click at [455, 438] on span "Submit" at bounding box center [450, 441] width 238 height 12
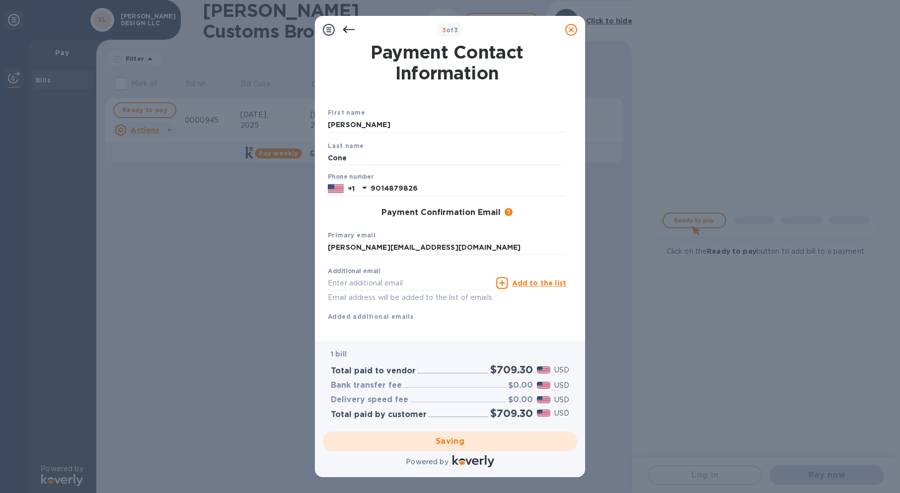
checkbox input "false"
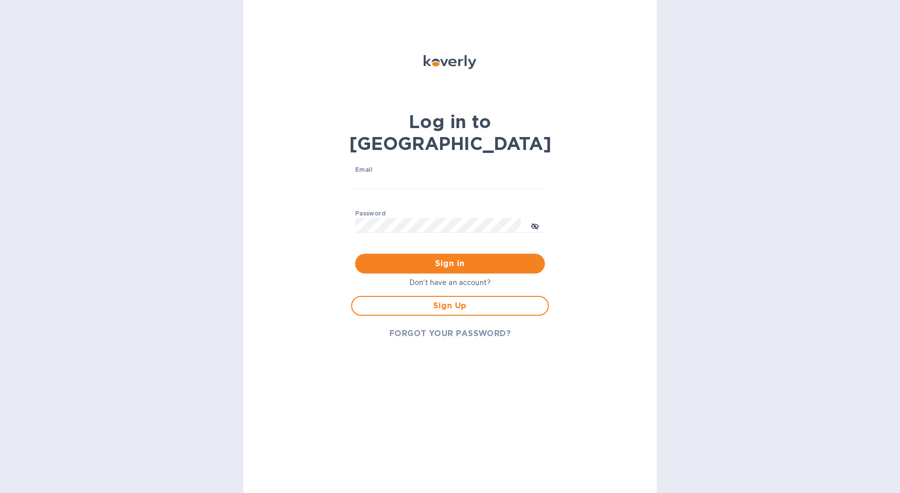
click at [475, 278] on p "Don't have an account?" at bounding box center [450, 283] width 198 height 10
